Goal: Task Accomplishment & Management: Use online tool/utility

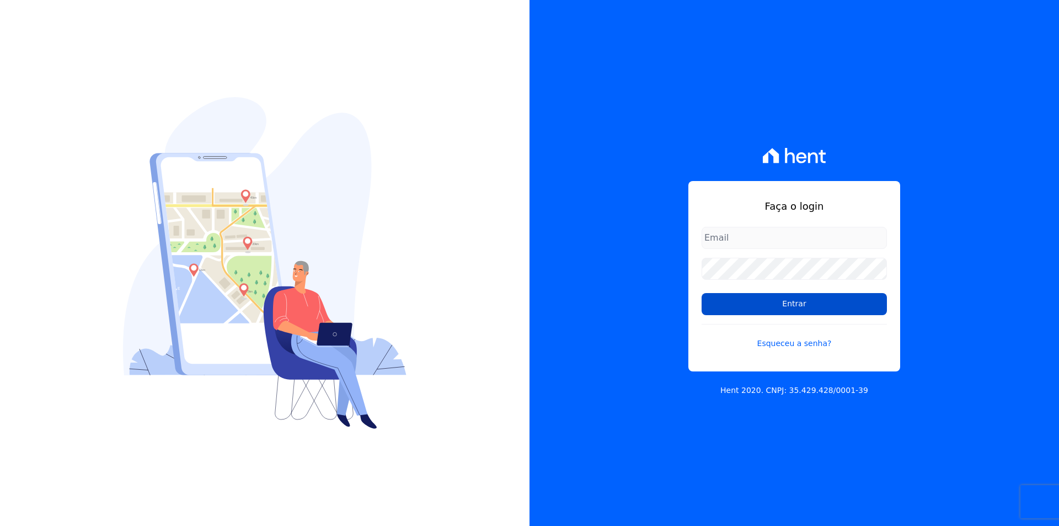
type input "documentos@fronteimoveis.com.br"
click at [750, 306] on input "Entrar" at bounding box center [794, 304] width 185 height 22
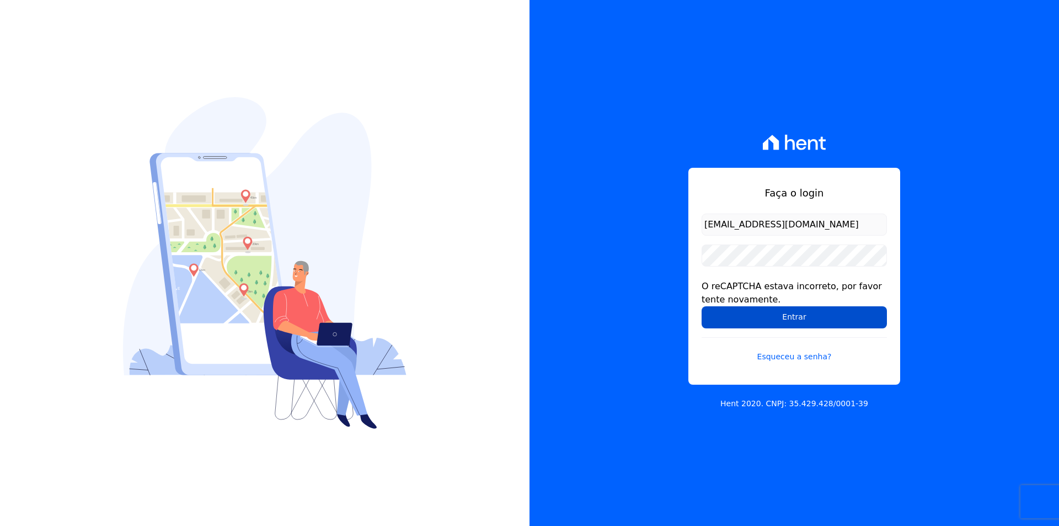
click at [752, 317] on input "Entrar" at bounding box center [794, 317] width 185 height 22
click at [750, 317] on input "Entrar" at bounding box center [794, 317] width 185 height 22
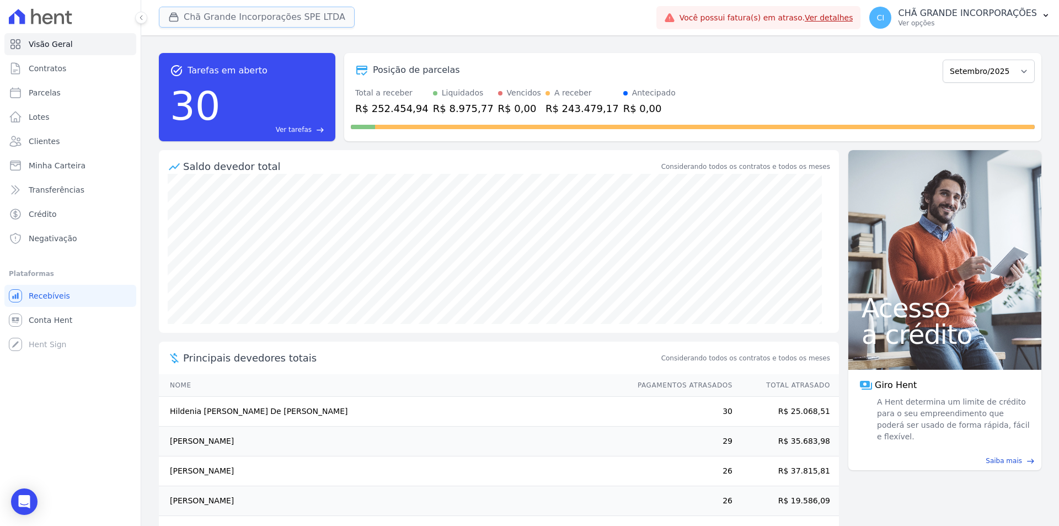
click at [203, 10] on button "Chã Grande Incorporações SPE LTDA" at bounding box center [257, 17] width 196 height 21
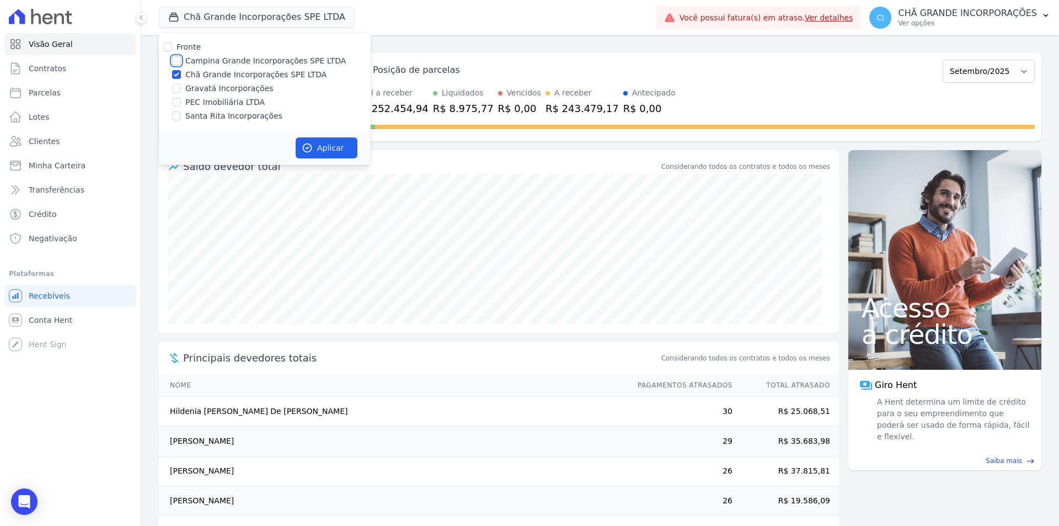
click at [177, 60] on input "Campina Grande Incorporações SPE LTDA" at bounding box center [176, 60] width 9 height 9
checkbox input "true"
click at [177, 74] on input "Chã Grande Incorporações SPE LTDA" at bounding box center [176, 74] width 9 height 9
checkbox input "false"
click at [321, 153] on button "Aplicar" at bounding box center [327, 147] width 62 height 21
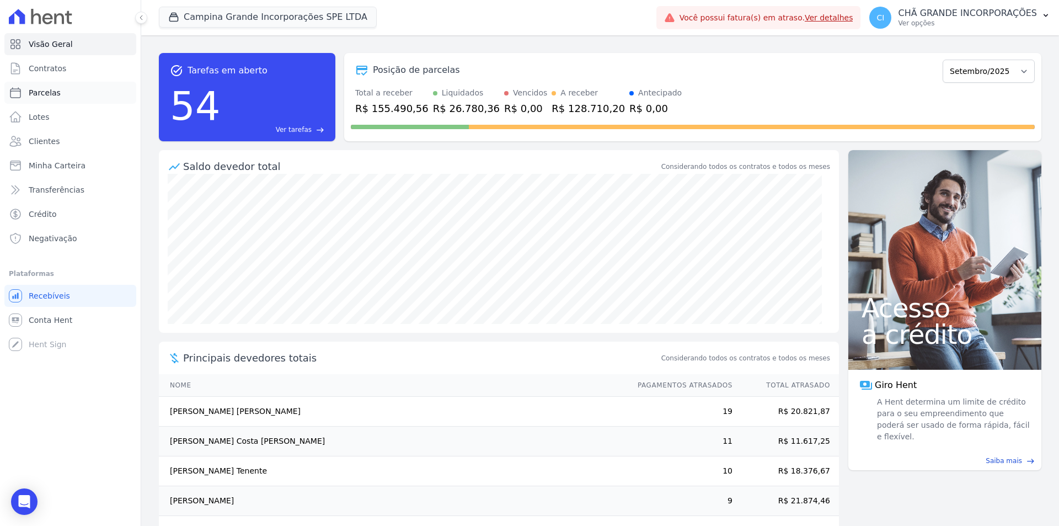
click at [42, 95] on span "Parcelas" at bounding box center [45, 92] width 32 height 11
select select
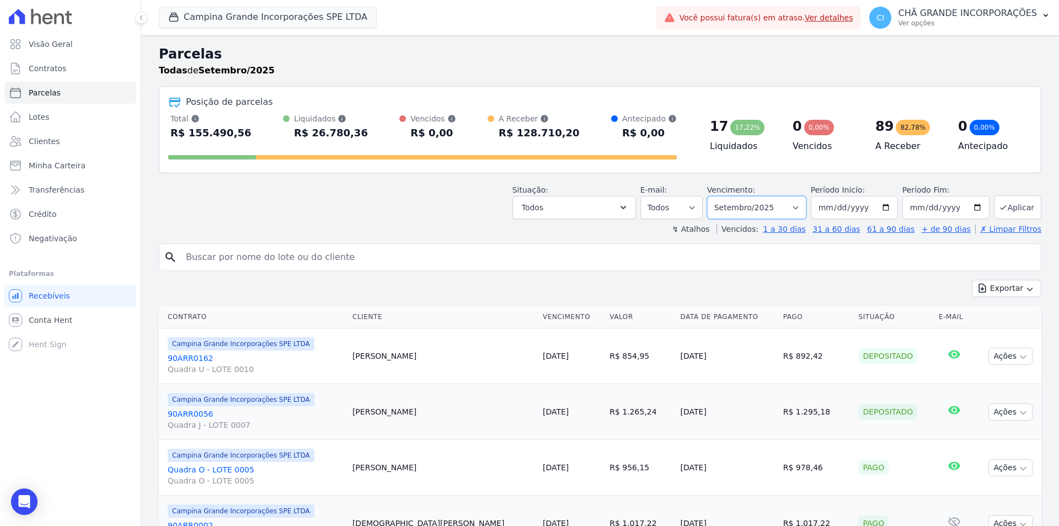
click at [765, 211] on select "Filtrar por período ──────── Todos os meses Janeiro/2023 Fevereiro/2023 Março/2…" at bounding box center [756, 207] width 99 height 23
click at [279, 252] on input "search" at bounding box center [607, 257] width 857 height 22
click at [759, 201] on select "Filtrar por período ──────── Todos os meses Janeiro/2023 Fevereiro/2023 Março/2…" at bounding box center [756, 207] width 99 height 23
select select "07/2025"
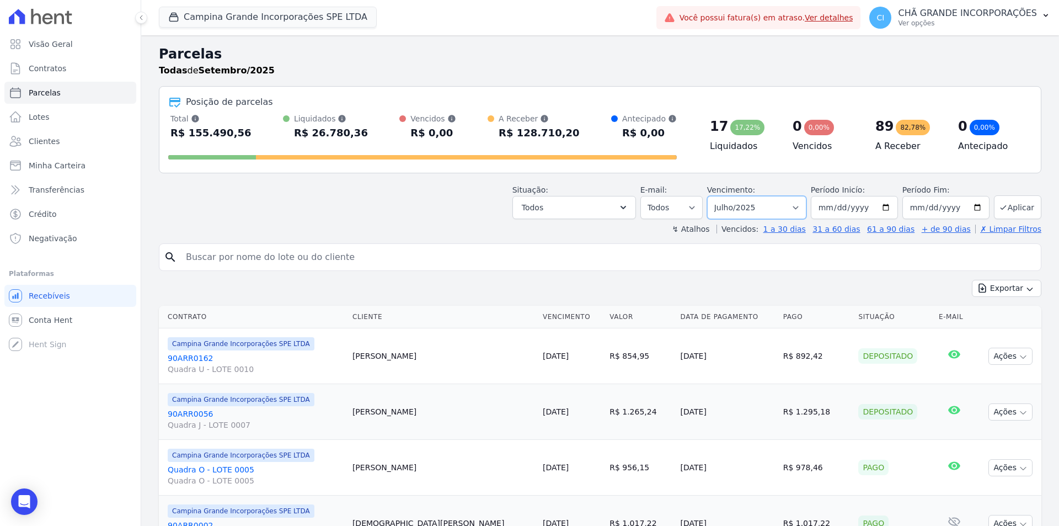
click at [715, 196] on select "Filtrar por período ──────── Todos os meses Janeiro/2023 Fevereiro/2023 Março/2…" at bounding box center [756, 207] width 99 height 23
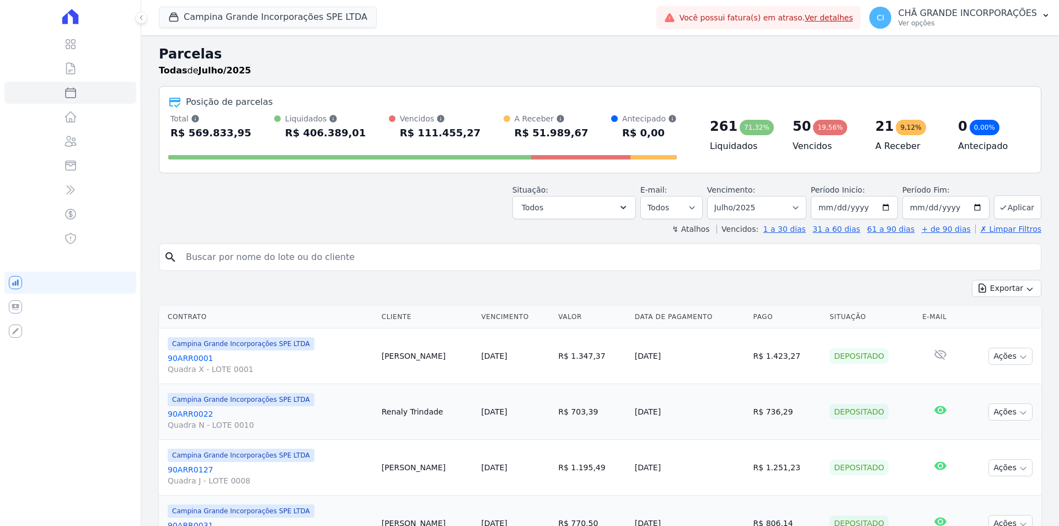
select select
click at [215, 257] on input "search" at bounding box center [607, 257] width 857 height 22
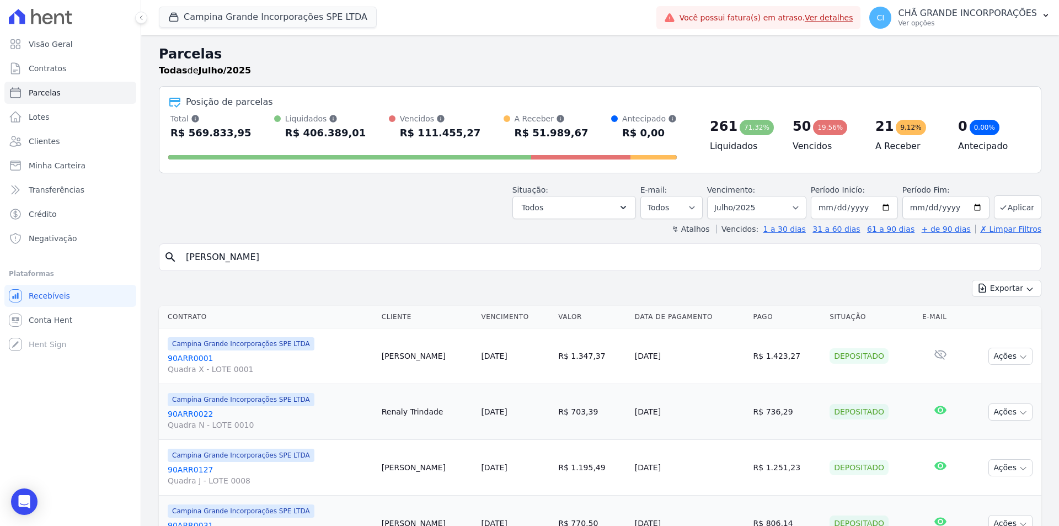
type input "[PERSON_NAME]"
select select
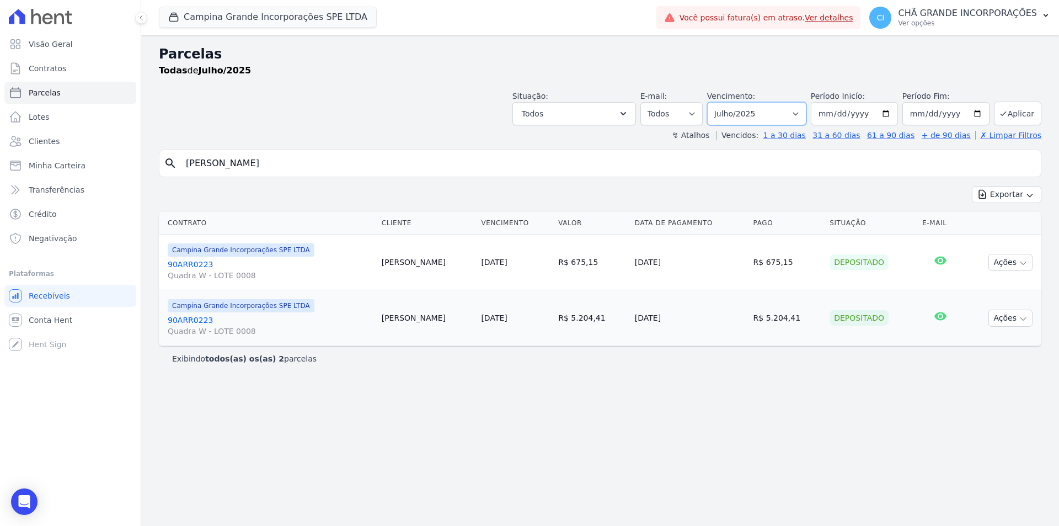
click at [748, 109] on select "Filtrar por período ──────── Todos os meses Janeiro/2023 Fevereiro/2023 Março/2…" at bounding box center [756, 113] width 99 height 23
select select "08/2025"
click at [723, 102] on select "Filtrar por período ──────── Todos os meses Janeiro/2023 Fevereiro/2023 Março/2…" at bounding box center [756, 113] width 99 height 23
select select
click at [55, 133] on link "Clientes" at bounding box center [70, 141] width 132 height 22
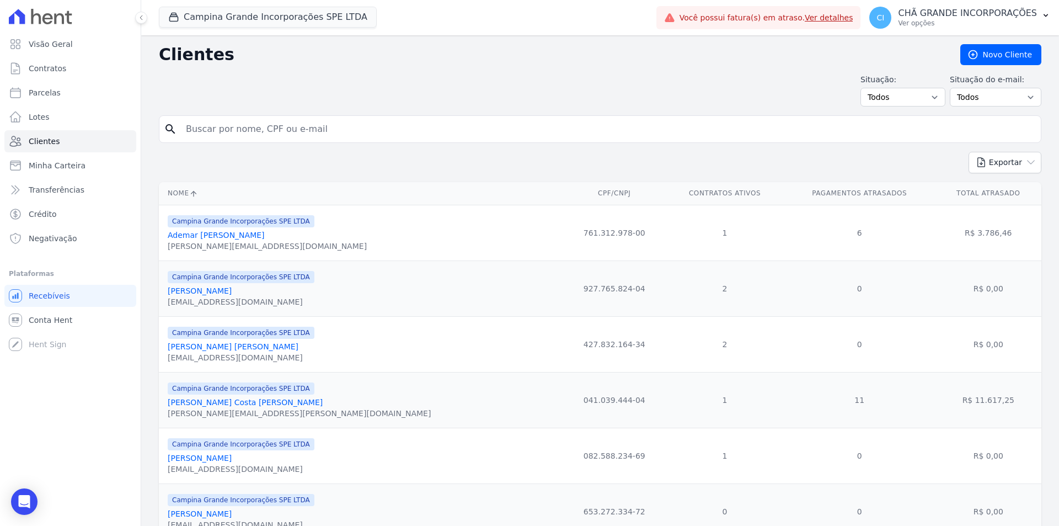
click at [191, 135] on input "search" at bounding box center [607, 129] width 857 height 22
paste input "[PERSON_NAME] [PERSON_NAME] [PERSON_NAME]"
type input "[PERSON_NAME] [PERSON_NAME] [PERSON_NAME]"
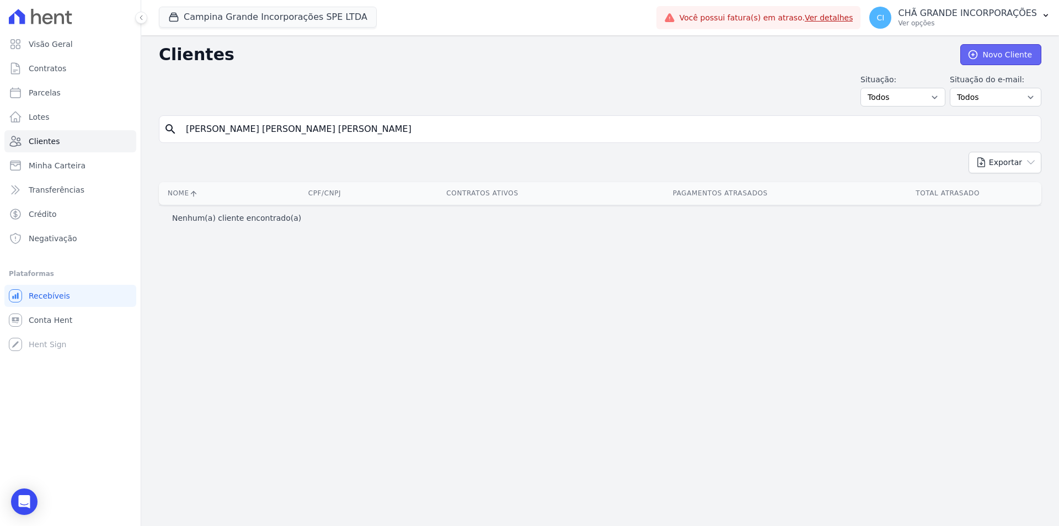
click at [977, 51] on icon at bounding box center [973, 55] width 8 height 8
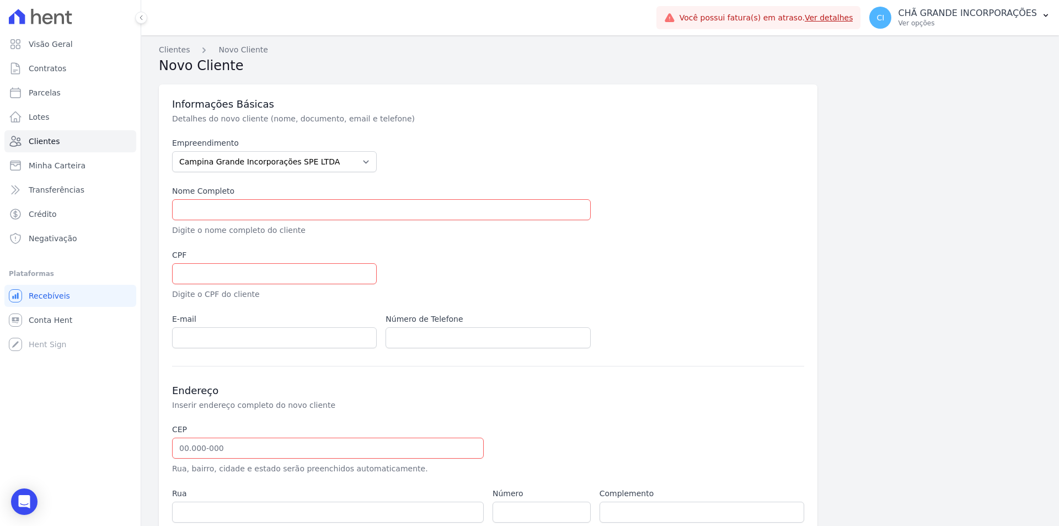
click at [209, 46] on div "Novo Cliente" at bounding box center [233, 50] width 69 height 12
click at [199, 54] on icon "Breadcrumb" at bounding box center [204, 50] width 11 height 11
click at [200, 48] on icon "Breadcrumb" at bounding box center [204, 50] width 11 height 11
click at [164, 45] on link "Clientes" at bounding box center [174, 50] width 31 height 12
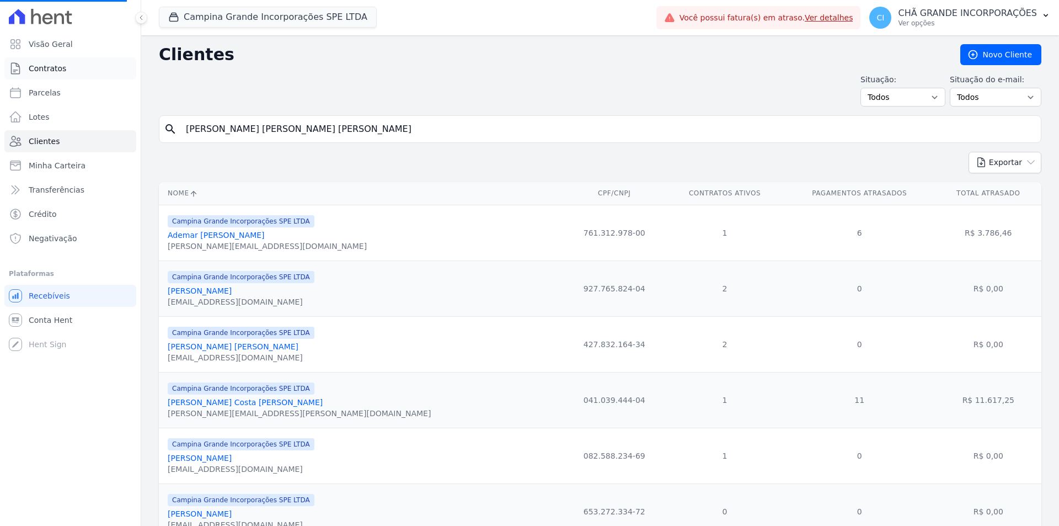
click at [49, 66] on span "Contratos" at bounding box center [48, 68] width 38 height 11
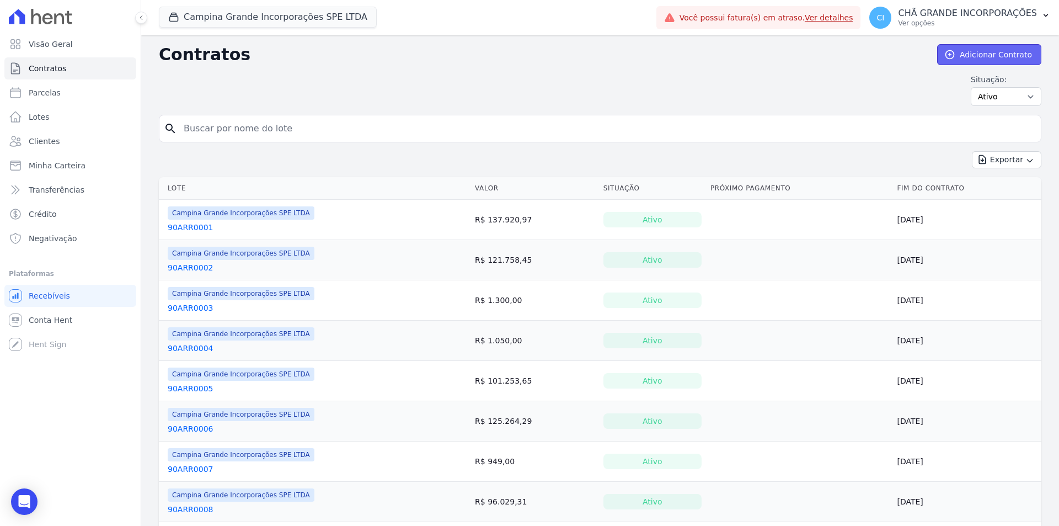
click at [950, 53] on icon at bounding box center [950, 54] width 11 height 11
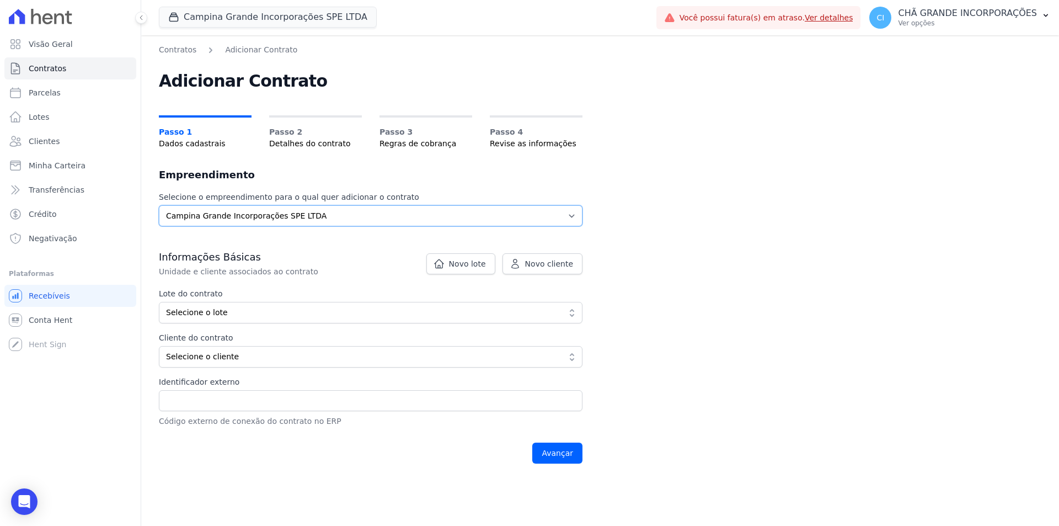
click at [354, 212] on select "Selecione o empreendimento Campina Grande Incorporações SPE LTDA" at bounding box center [371, 215] width 424 height 21
click at [339, 210] on select "Selecione o empreendimento Campina Grande Incorporações SPE LTDA" at bounding box center [371, 215] width 424 height 21
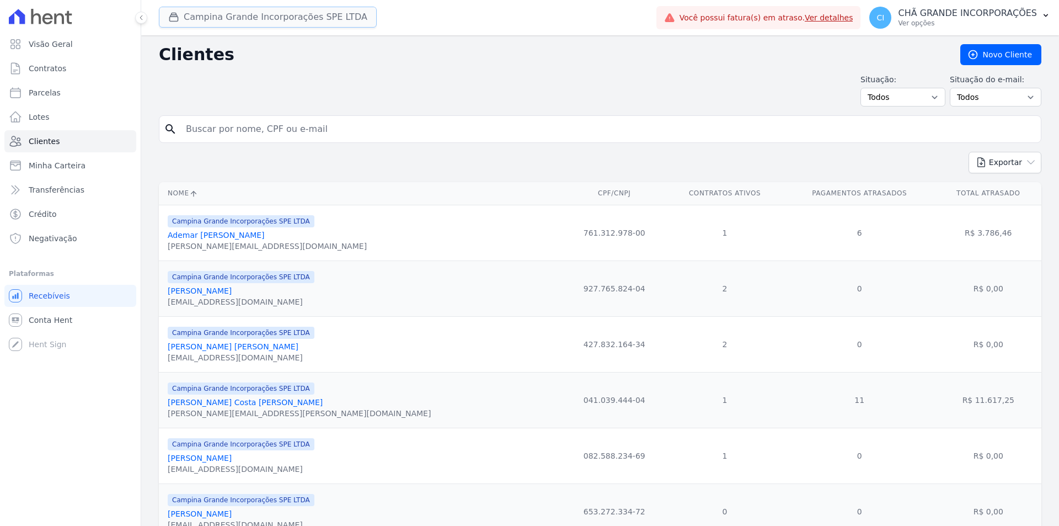
click at [247, 16] on button "Campina Grande Incorporações SPE LTDA" at bounding box center [268, 17] width 218 height 21
click at [185, 18] on button "Campina Grande Incorporações SPE LTDA" at bounding box center [268, 17] width 218 height 21
click at [39, 91] on span "Parcelas" at bounding box center [45, 92] width 32 height 11
select select
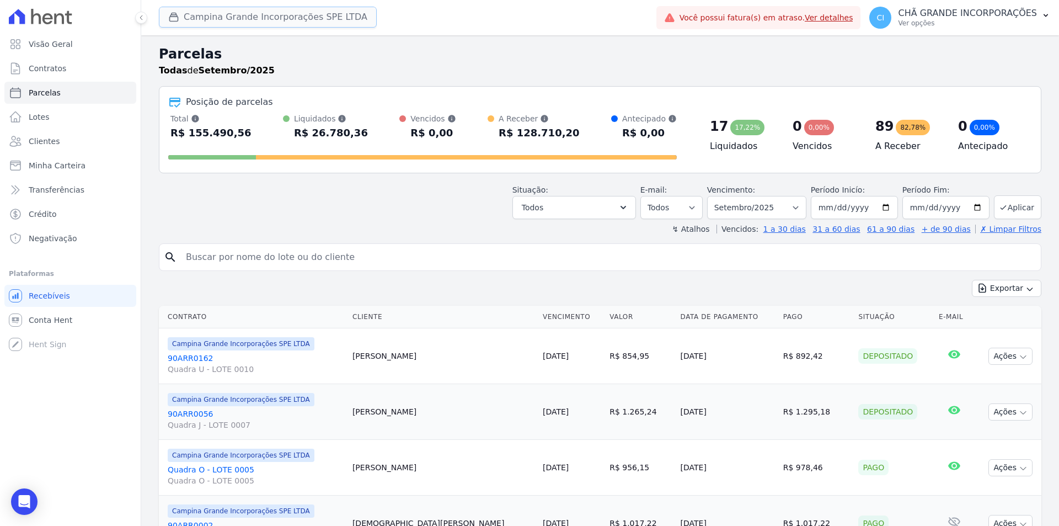
click at [178, 18] on icon "button" at bounding box center [174, 17] width 8 height 8
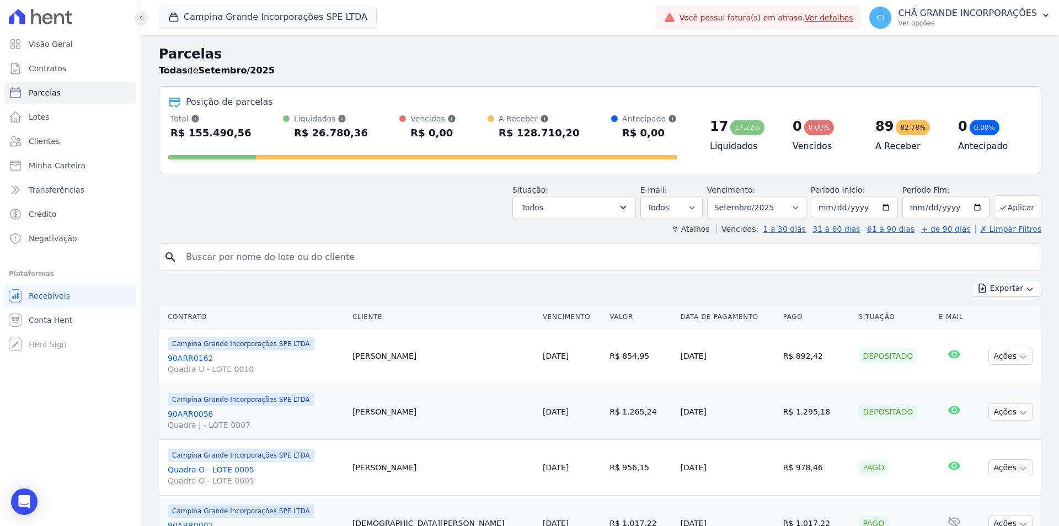
click at [145, 15] on button at bounding box center [141, 18] width 12 height 12
click at [140, 17] on icon at bounding box center [141, 17] width 7 height 7
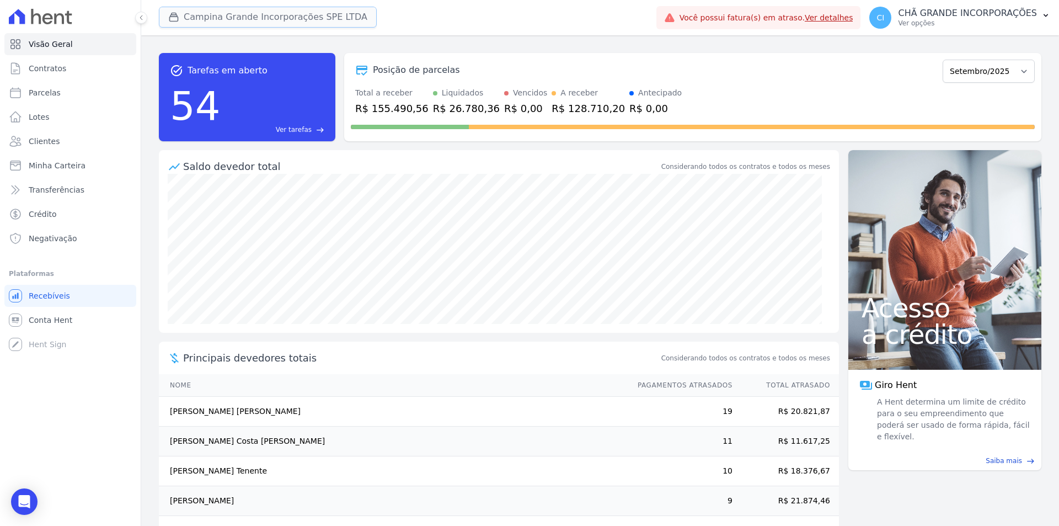
click at [217, 17] on button "Campina Grande Incorporações SPE LTDA" at bounding box center [268, 17] width 218 height 21
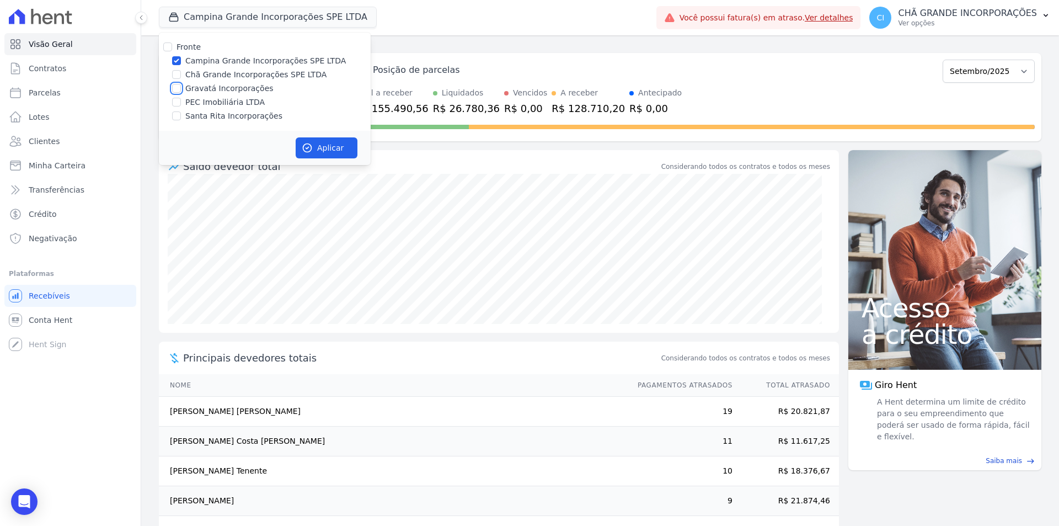
click at [177, 89] on input "Gravatá Incorporações" at bounding box center [176, 88] width 9 height 9
checkbox input "true"
click at [179, 62] on input "Campina Grande Incorporações SPE LTDA" at bounding box center [176, 60] width 9 height 9
checkbox input "false"
click at [321, 142] on button "Aplicar" at bounding box center [327, 147] width 62 height 21
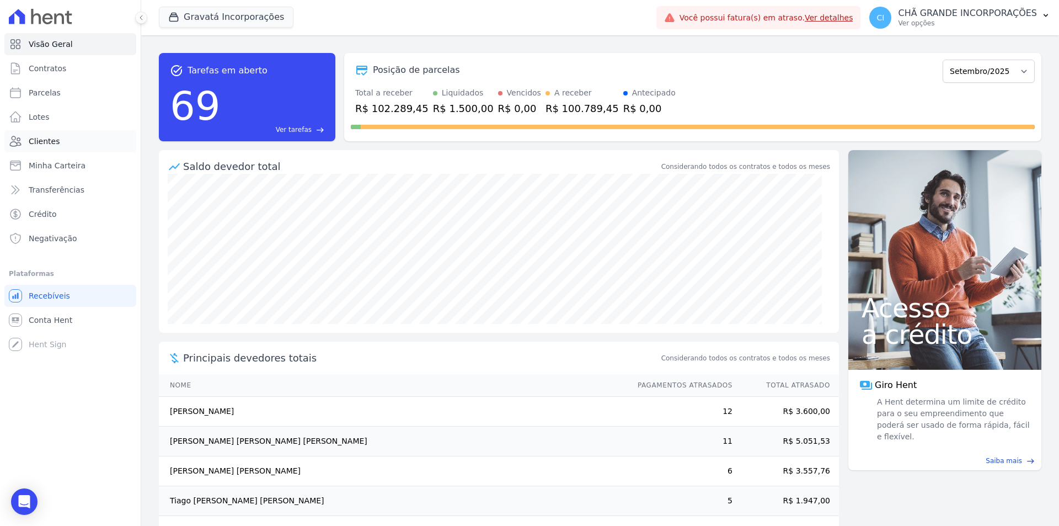
click at [36, 141] on span "Clientes" at bounding box center [44, 141] width 31 height 11
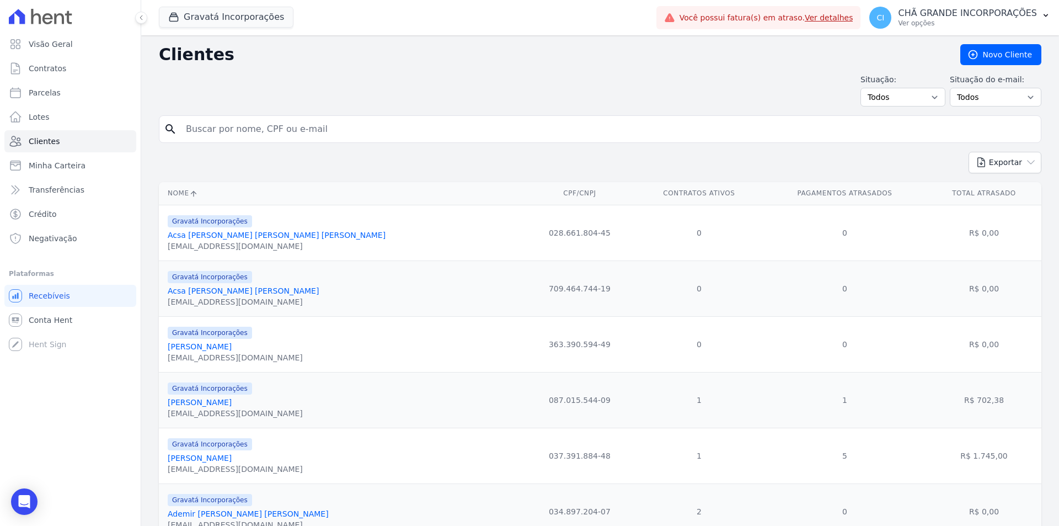
click at [272, 134] on input "search" at bounding box center [607, 129] width 857 height 22
paste input "[PERSON_NAME] [PERSON_NAME] [PERSON_NAME]"
type input "Natalia gabryelle de Lima Pacifico"
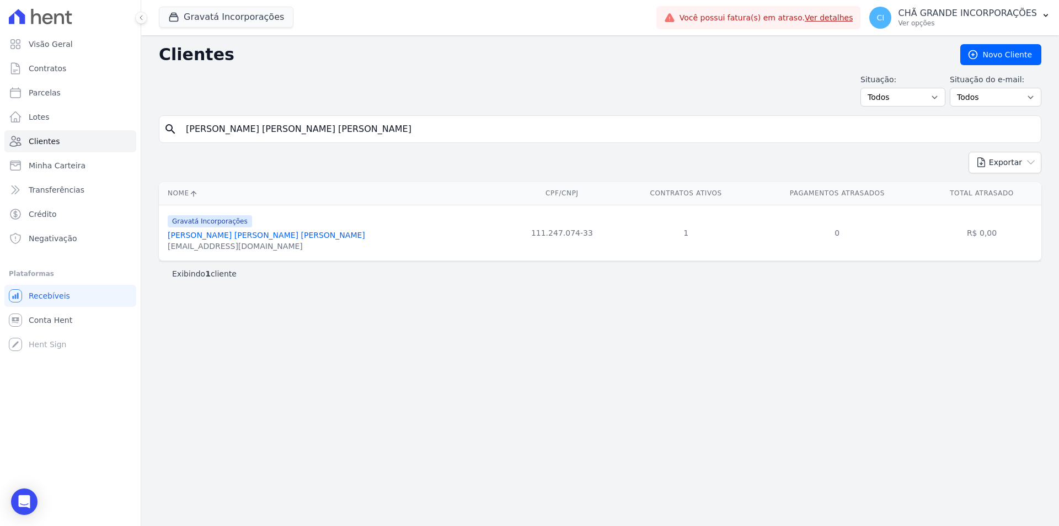
click at [205, 235] on link "Natalia Gabryelle De Lima Pacifico" at bounding box center [267, 235] width 198 height 9
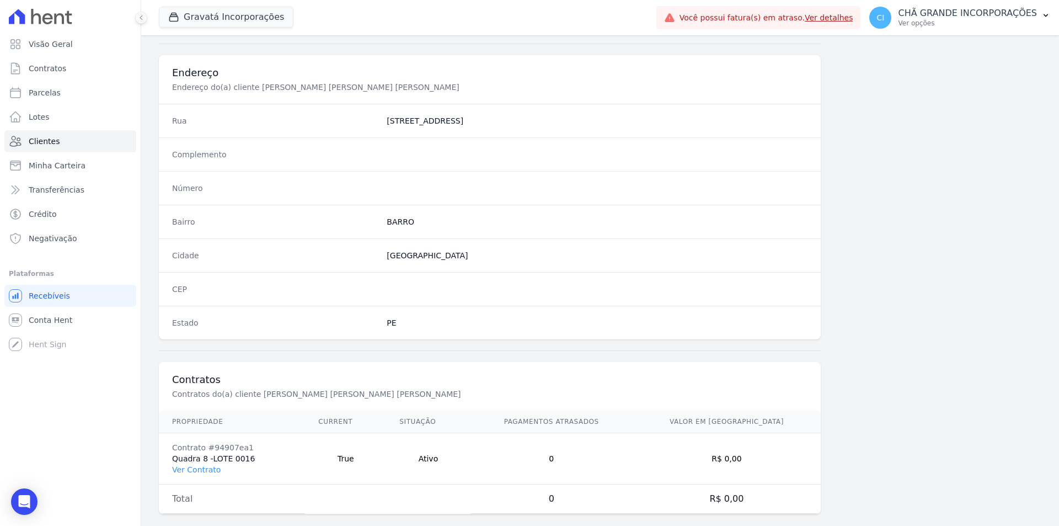
scroll to position [507, 0]
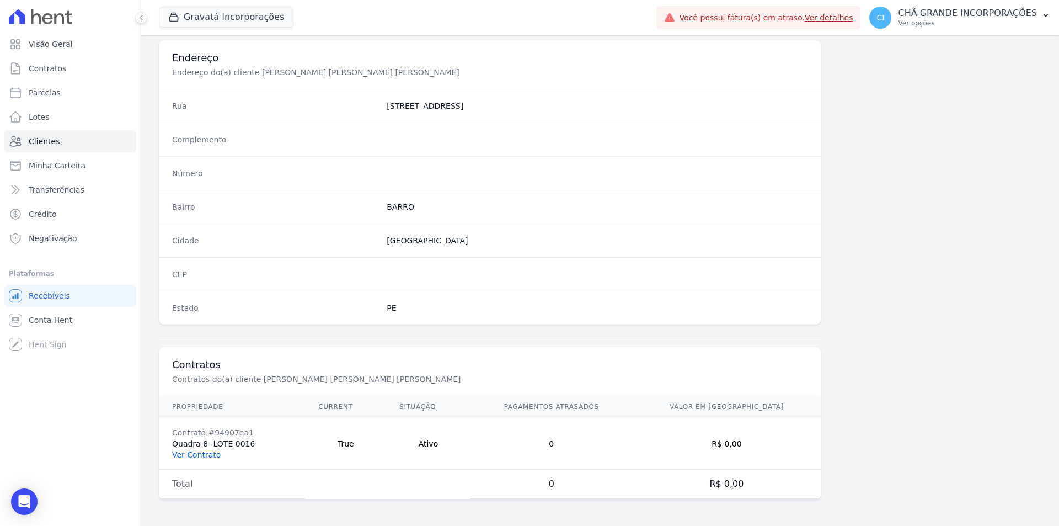
click at [194, 455] on link "Ver Contrato" at bounding box center [196, 454] width 49 height 9
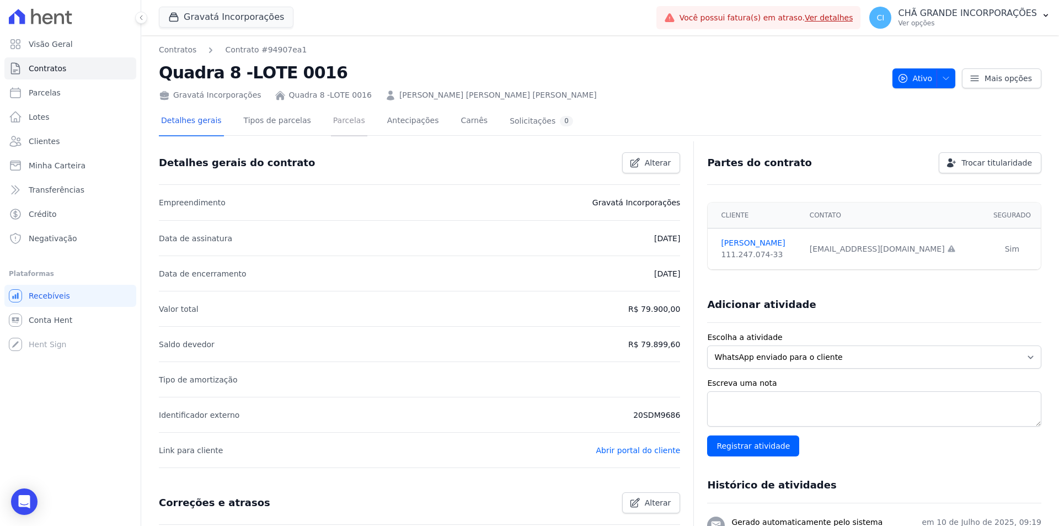
click at [337, 118] on link "Parcelas" at bounding box center [349, 121] width 36 height 29
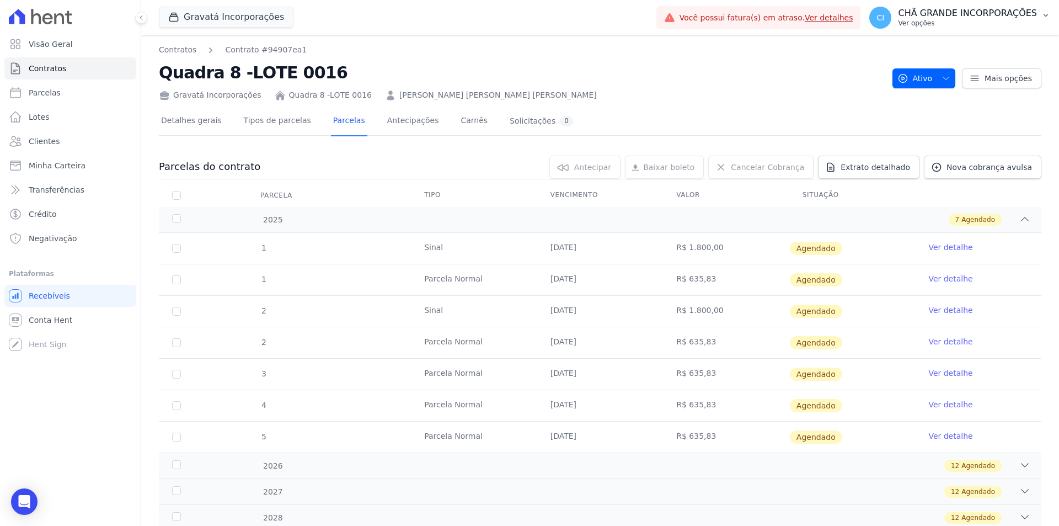
click at [952, 17] on p "CHÃ GRANDE INCORPORAÇÕES" at bounding box center [967, 13] width 139 height 11
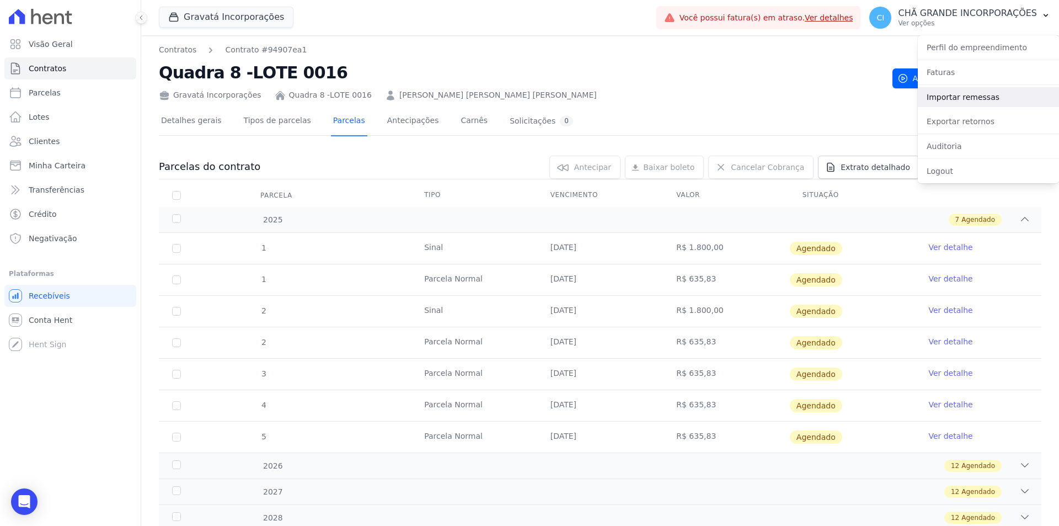
click at [956, 90] on link "Importar remessas" at bounding box center [988, 97] width 141 height 20
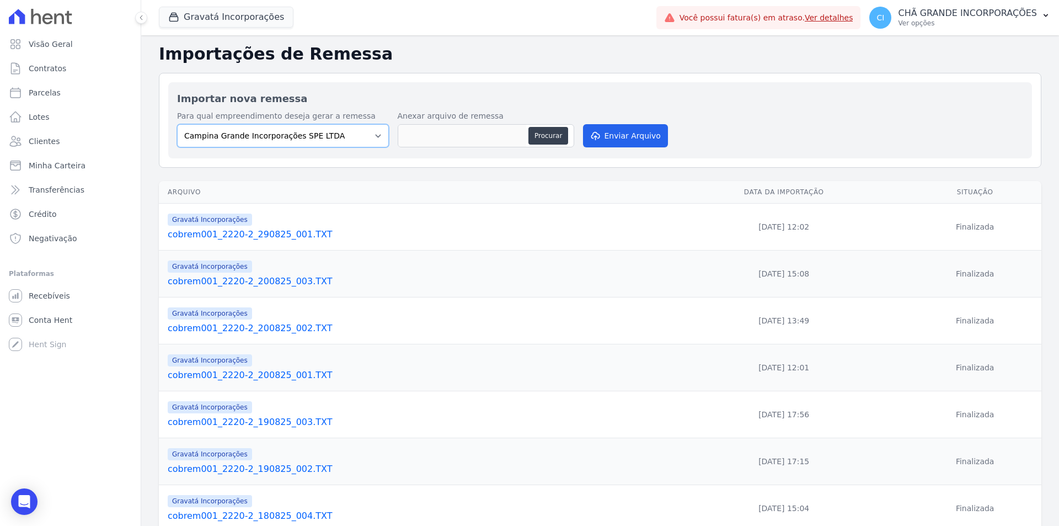
click at [323, 132] on select "Campina Grande Incorporações SPE LTDA Chã Grande Incorporações SPE LTDA Gravatá…" at bounding box center [283, 135] width 212 height 23
select select "5275b983-619f-43ac-95cf-dea9128da5c7"
click at [177, 124] on select "Campina Grande Incorporações SPE LTDA Chã Grande Incorporações SPE LTDA Gravatá…" at bounding box center [283, 135] width 212 height 23
click at [557, 131] on button "Procurar" at bounding box center [549, 136] width 40 height 18
type input "cobrem001_2220-2_010925_002.TXT"
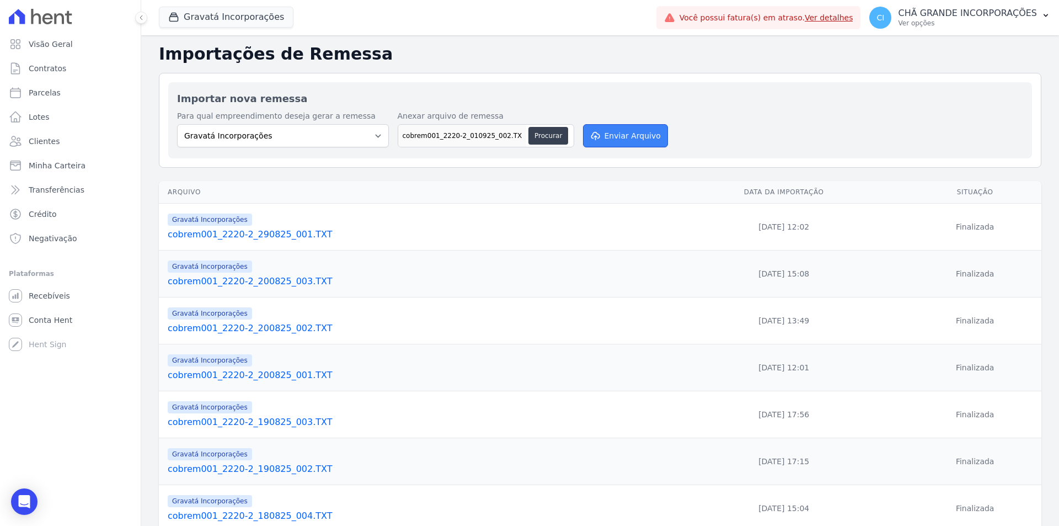
click at [612, 134] on button "Enviar Arquivo" at bounding box center [625, 135] width 85 height 23
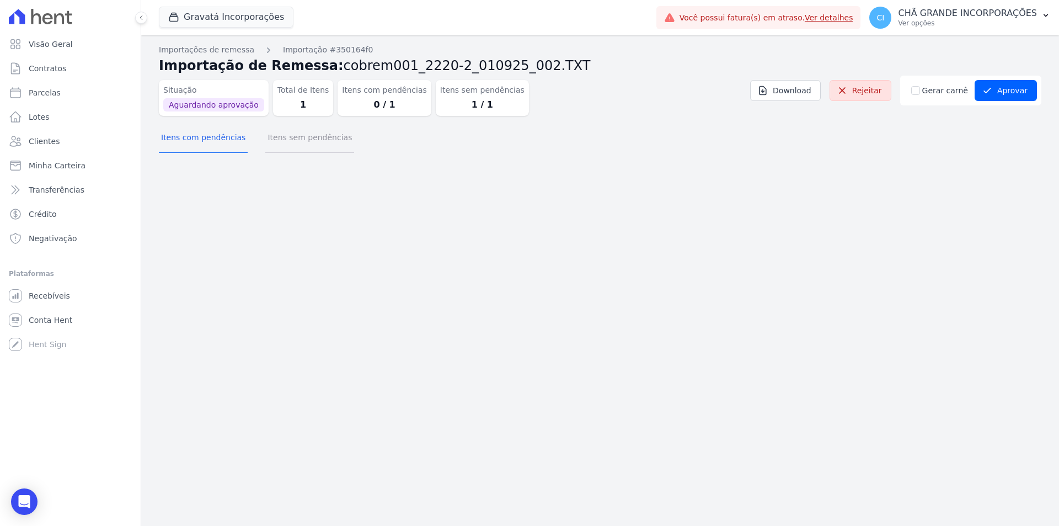
click at [310, 135] on button "Itens sem pendências" at bounding box center [309, 138] width 89 height 29
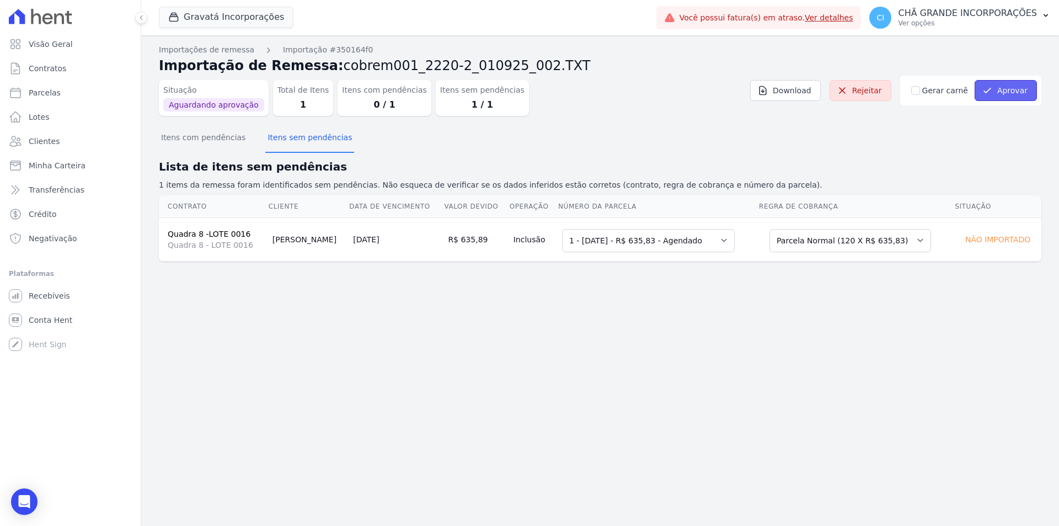
click at [1008, 87] on button "Aprovar" at bounding box center [1006, 90] width 62 height 21
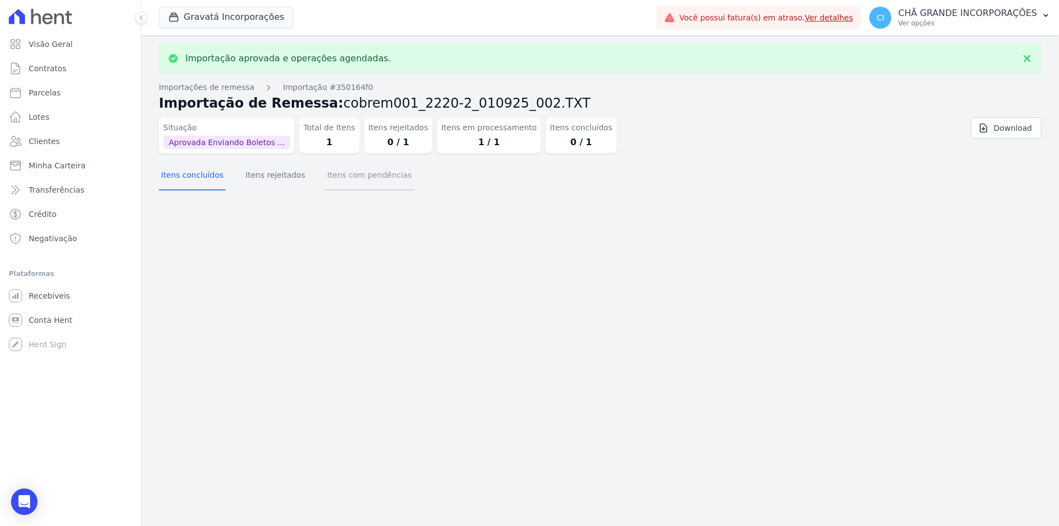
click at [376, 181] on button "Itens com pendências" at bounding box center [369, 176] width 89 height 29
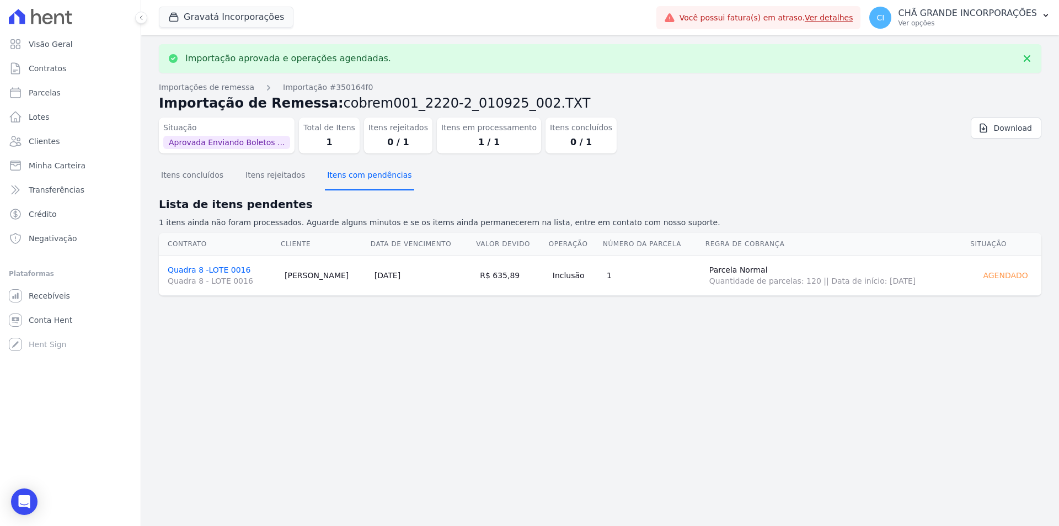
click at [376, 181] on button "Itens com pendências" at bounding box center [369, 176] width 89 height 29
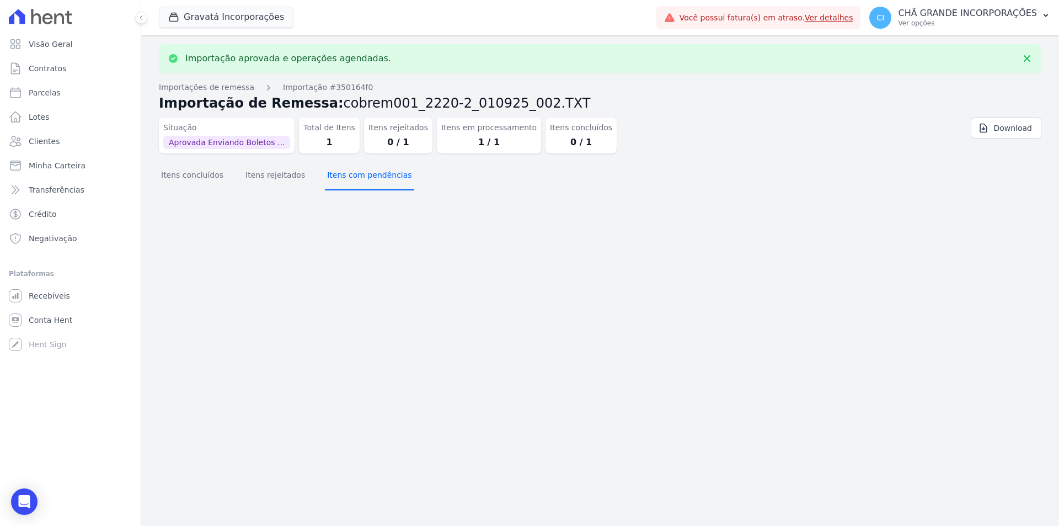
click at [376, 181] on button "Itens com pendências" at bounding box center [369, 176] width 89 height 29
click at [196, 179] on button "Itens concluídos" at bounding box center [192, 176] width 67 height 29
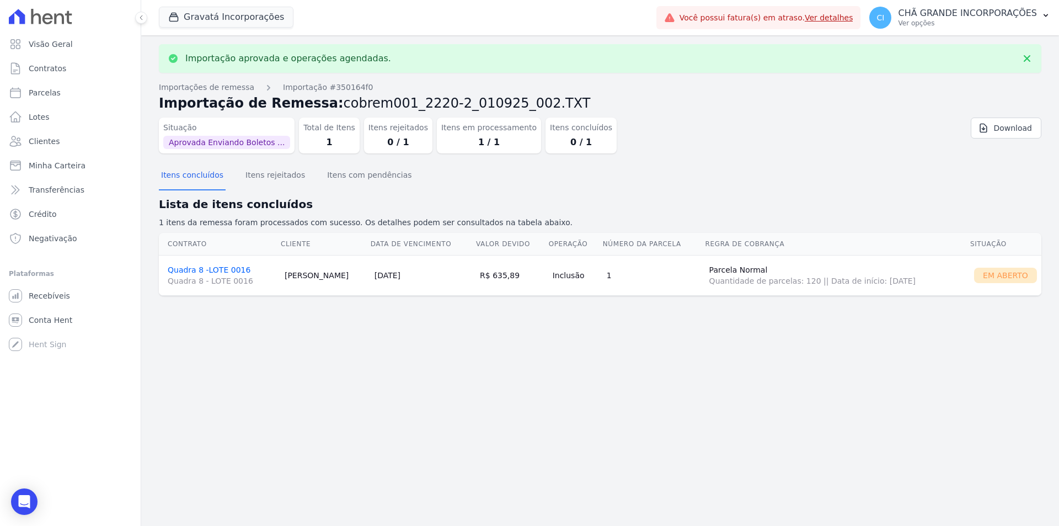
click at [196, 269] on link "Quadra 8 -LOTE 0016 Quadra 8 - LOTE 0016" at bounding box center [222, 275] width 108 height 21
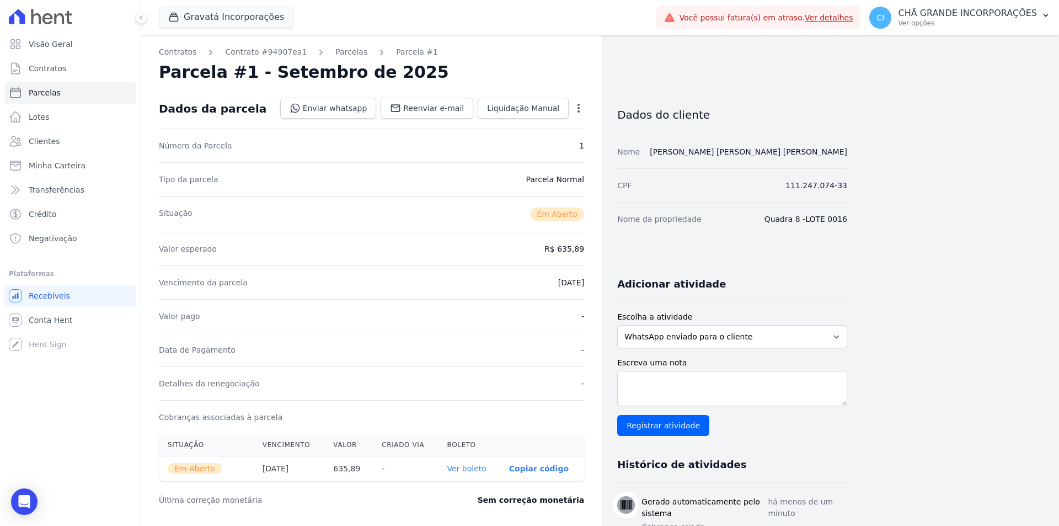
click at [466, 471] on link "Ver boleto" at bounding box center [466, 468] width 39 height 9
